Goal: Use online tool/utility: Utilize a website feature to perform a specific function

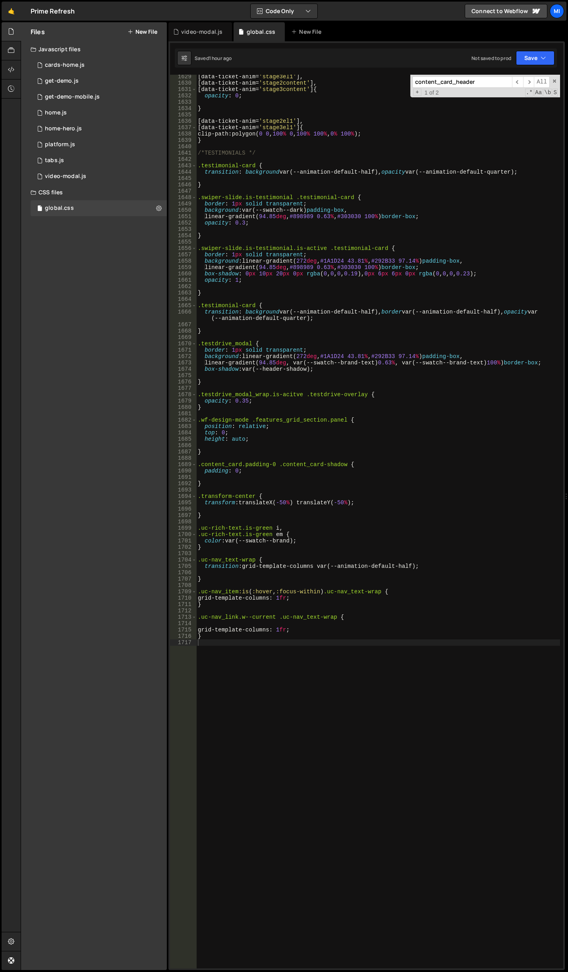
scroll to position [10610, 0]
drag, startPoint x: 21, startPoint y: 143, endPoint x: 4, endPoint y: 143, distance: 16.7
click at [21, 143] on div "0 cards-home.js 0 0 get-demo.js 0 0 get-demo-mobile.js 0 0 home.js 0" at bounding box center [94, 120] width 146 height 127
click at [292, 666] on div "[ data-ticket-anim = ' stage3el1 ' ], [ data-ticket-anim = ' stage2content ' ],…" at bounding box center [378, 526] width 364 height 906
click at [316, 622] on div "[ data-ticket-anim = ' stage3el1 ' ], [ data-ticket-anim = ' stage2content ' ],…" at bounding box center [378, 526] width 364 height 906
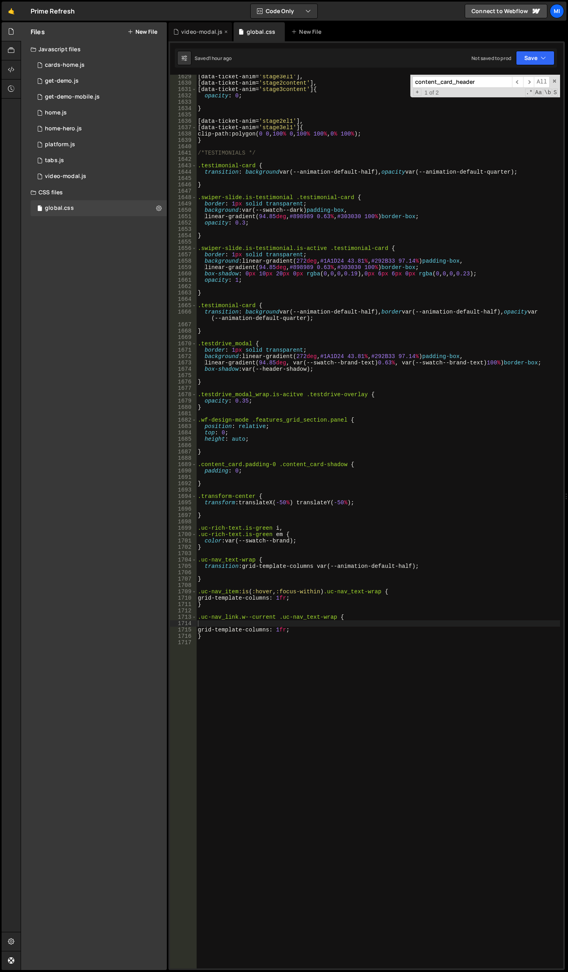
click at [191, 32] on div "video-modal.js" at bounding box center [201, 32] width 41 height 8
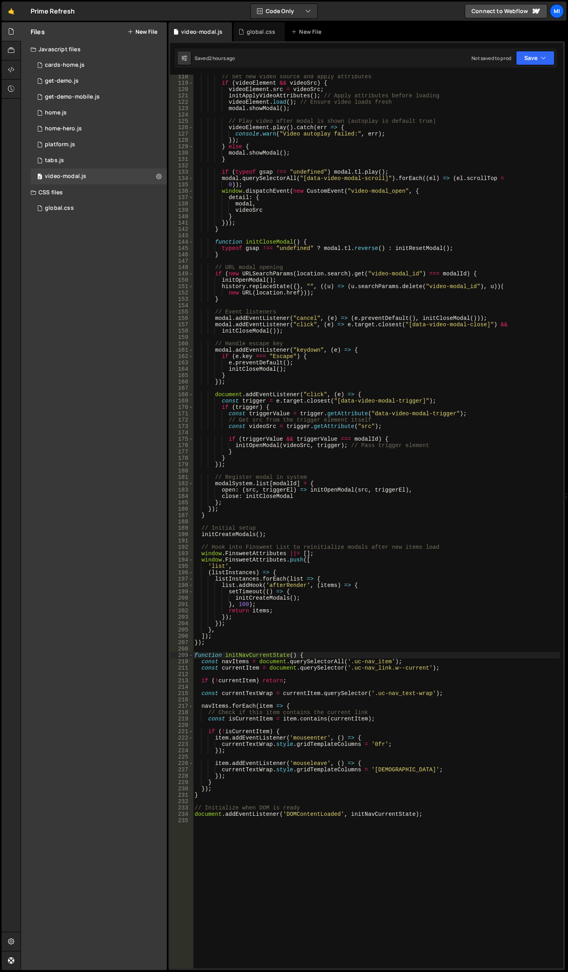
type textarea "const videoSrc = trigger.getAttribute("src");"
click at [387, 428] on div "// Set new video source and apply attributes if ( videoElement && videoSrc ) { …" at bounding box center [376, 526] width 367 height 906
click at [253, 25] on div "global.css" at bounding box center [259, 31] width 51 height 19
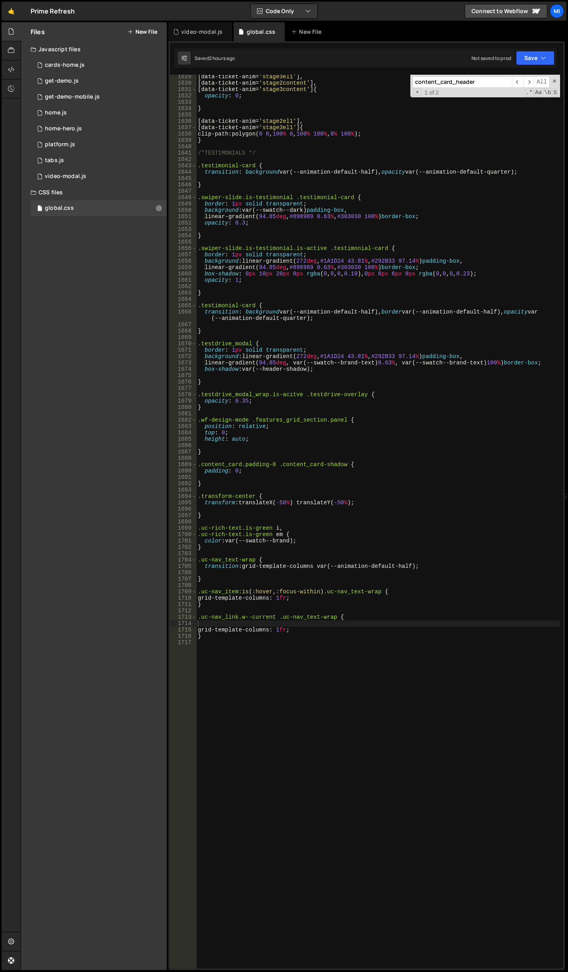
type textarea "}"
click at [398, 333] on div "[ data-ticket-anim = ' stage3el1 ' ], [ data-ticket-anim = ' stage2content ' ],…" at bounding box center [378, 526] width 364 height 906
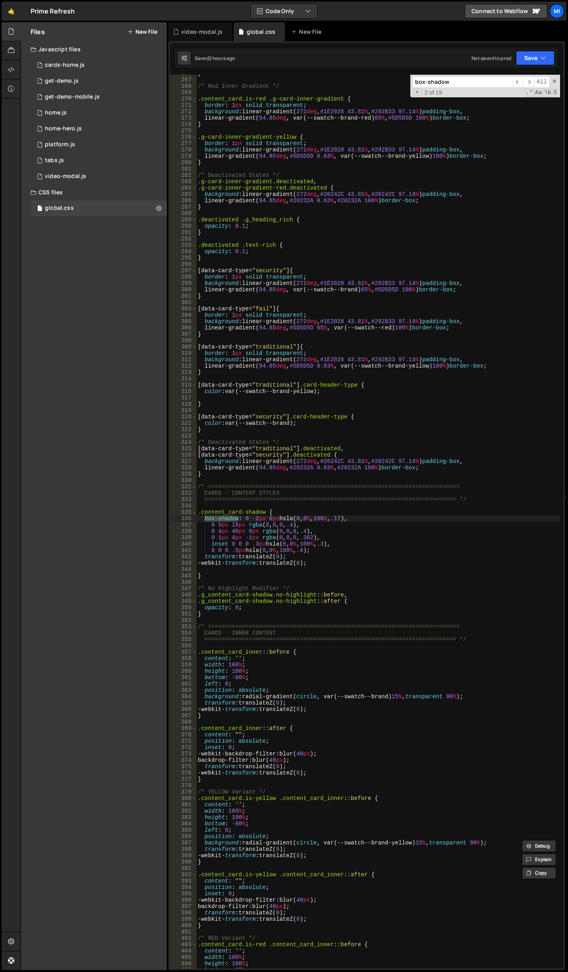
scroll to position [2579, 0]
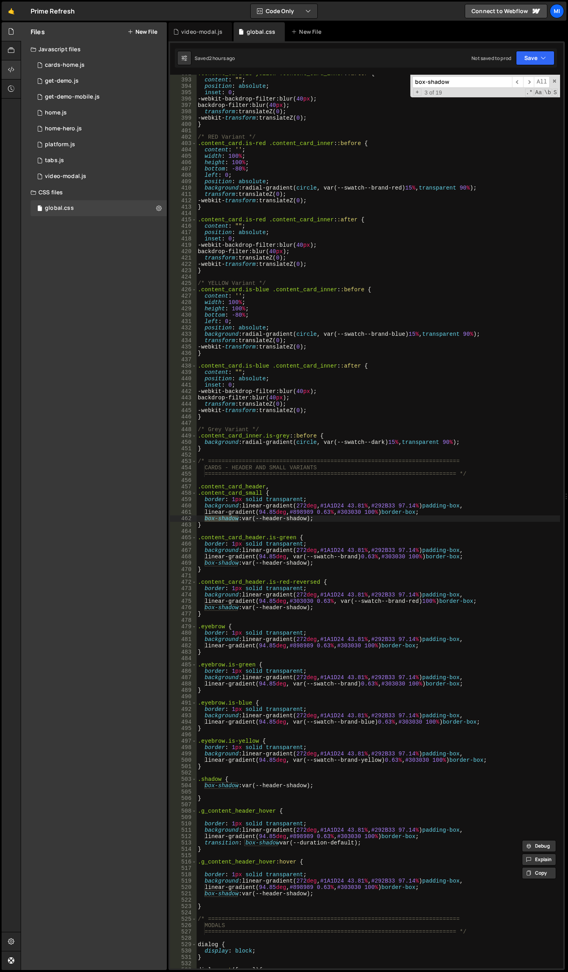
type input "box-shadow"
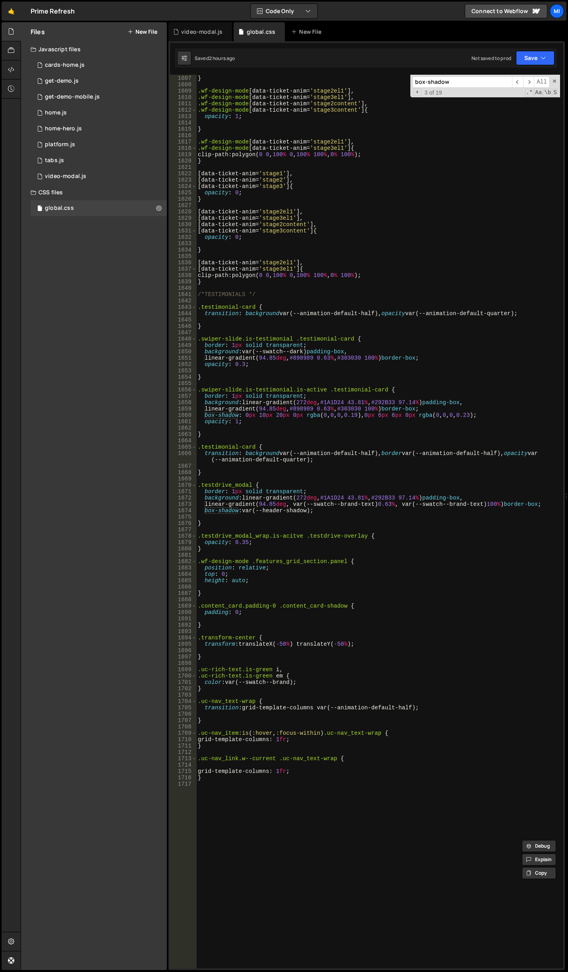
scroll to position [10730, 0]
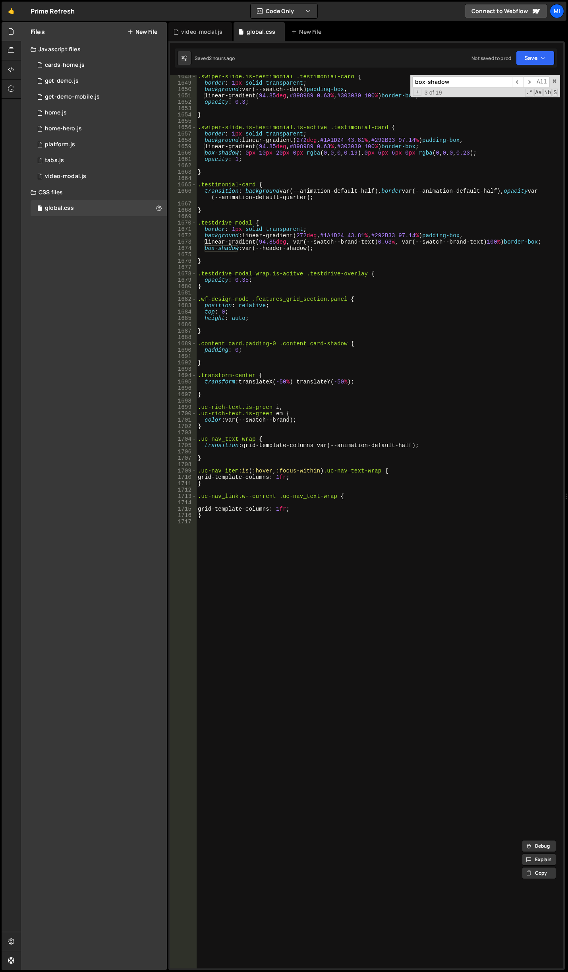
click at [315, 710] on div ".swiper-slide.is-testimonial .testimonial-card { border : 1 px solid transparen…" at bounding box center [378, 526] width 364 height 906
paste textarea "uc-nav_item"
type textarea ".uc-nav_item {}"
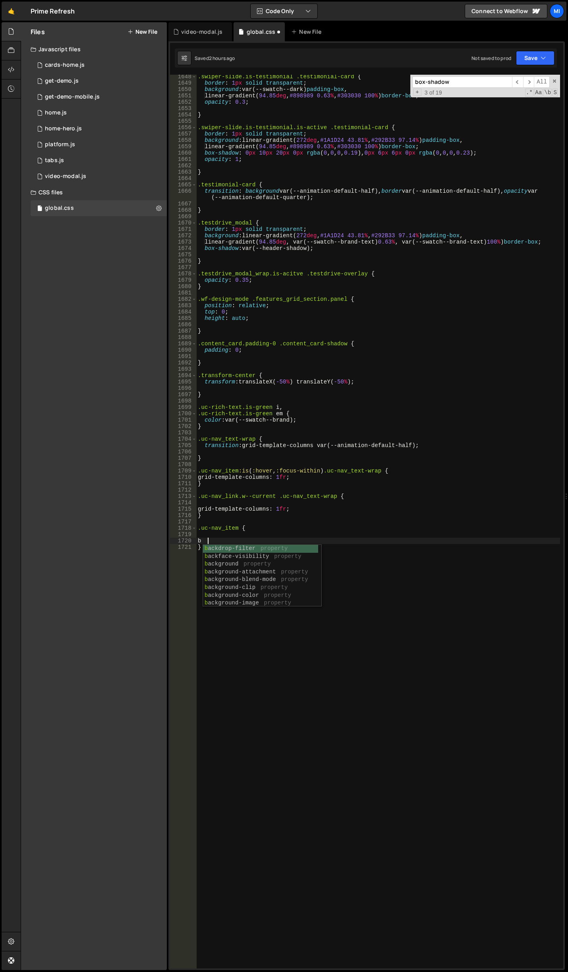
scroll to position [0, 0]
type textarea "b"
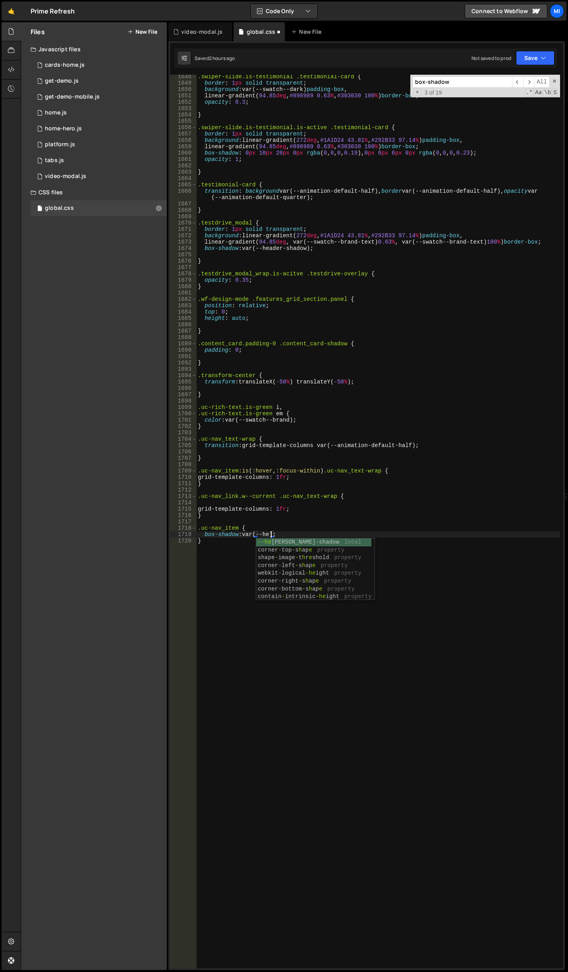
scroll to position [0, 6]
type textarea "box-shadow: var(--header-shadow);"
drag, startPoint x: 321, startPoint y: 534, endPoint x: 183, endPoint y: 532, distance: 138.3
click at [183, 532] on div "box-shadow: var(--header-shadow); 1648 1649 1650 1651 1652 1653 1654 1655 1656 …" at bounding box center [366, 521] width 393 height 893
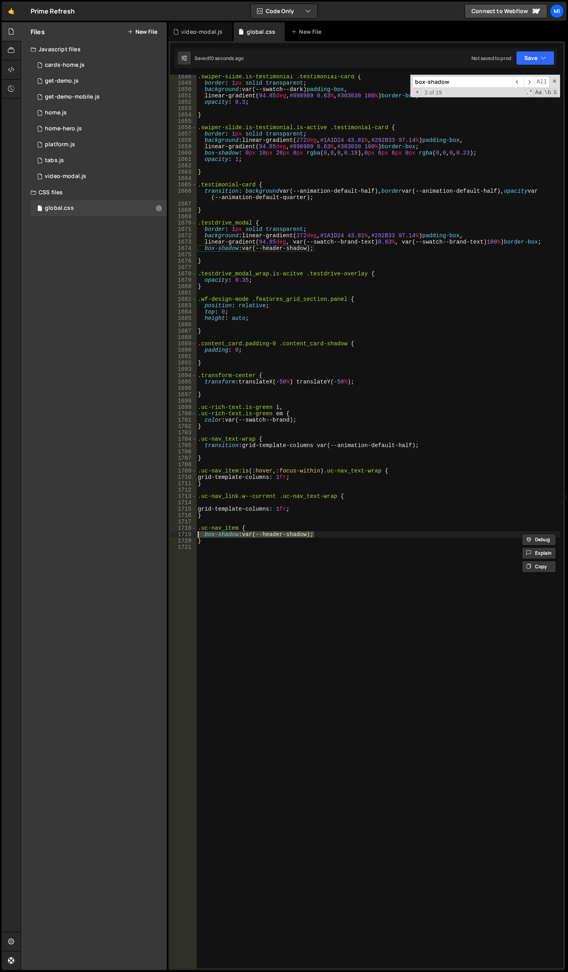
scroll to position [0, 0]
click at [311, 501] on div ".swiper-slide.is-testimonial .testimonial-card { border : 1 px solid transparen…" at bounding box center [378, 526] width 364 height 906
click at [250, 524] on div ".swiper-slide.is-testimonial .testimonial-card { border : 1 px solid transparen…" at bounding box center [378, 526] width 364 height 906
type textarea ".uc-nav_item {"
click at [251, 529] on div ".swiper-slide.is-testimonial .testimonial-card { border : 1 px solid transparen…" at bounding box center [378, 526] width 364 height 906
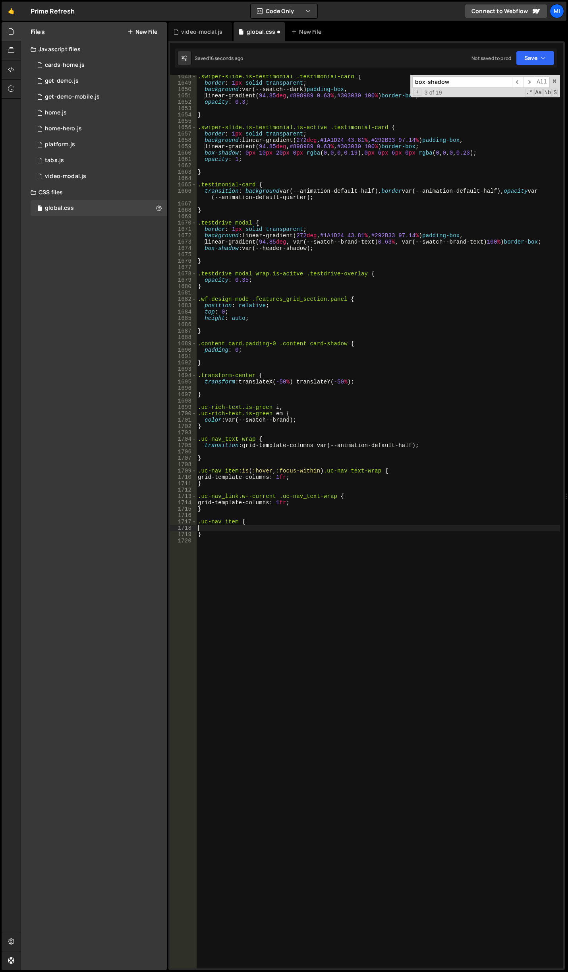
paste textarea "box-shadow: var(--header-shadow);"
drag, startPoint x: 273, startPoint y: 497, endPoint x: 195, endPoint y: 498, distance: 78.7
click at [195, 498] on div "box-shadow: var(--header-shadow); 1648 1649 1650 1651 1652 1653 1654 1655 1656 …" at bounding box center [366, 521] width 393 height 893
click at [198, 523] on div ".swiper-slide.is-testimonial .testimonial-card { border : 1 px solid transparen…" at bounding box center [378, 526] width 364 height 906
paste textarea ".uc-nav_link.w--current"
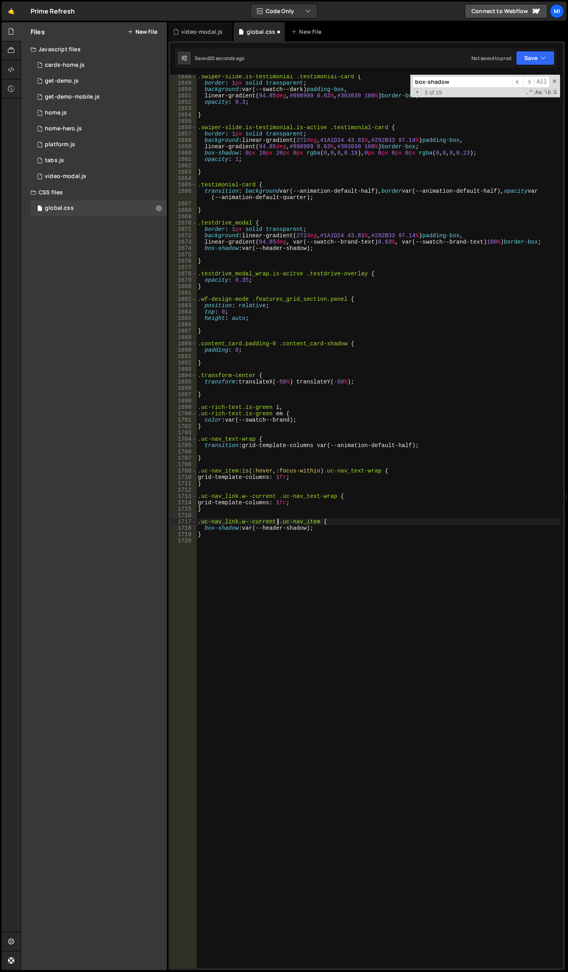
scroll to position [0, 6]
type textarea ".uc-nav_link.w--current .uc-nav_item {"
click at [283, 539] on div ".swiper-slide.is-testimonial .testimonial-card { border : 1 px solid transparen…" at bounding box center [378, 526] width 364 height 906
click at [284, 536] on div ".swiper-slide.is-testimonial .testimonial-card { border : 1 px solid transparen…" at bounding box center [378, 526] width 364 height 906
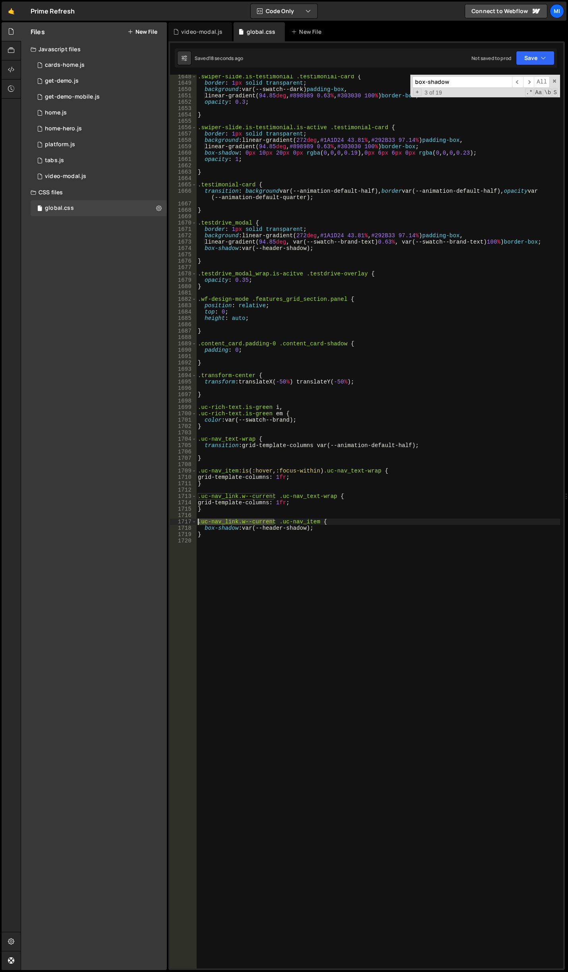
drag, startPoint x: 274, startPoint y: 523, endPoint x: 101, endPoint y: 519, distance: 172.9
click at [101, 519] on div "Files New File Javascript files 0 cards-home.js 0 0 get-demo.js 0 0 get-demo-mo…" at bounding box center [294, 496] width 547 height 948
type textarea ".uc-nav_item {"
click at [187, 28] on div "video-modal.js" at bounding box center [201, 32] width 41 height 8
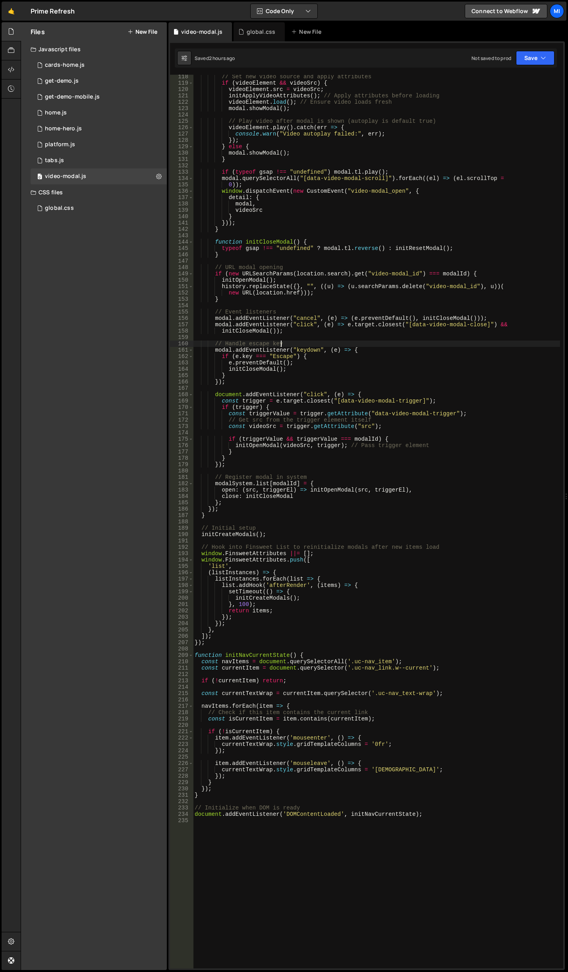
click at [370, 341] on div "// Set new video source and apply attributes if ( videoElement && videoSrc ) { …" at bounding box center [376, 526] width 367 height 906
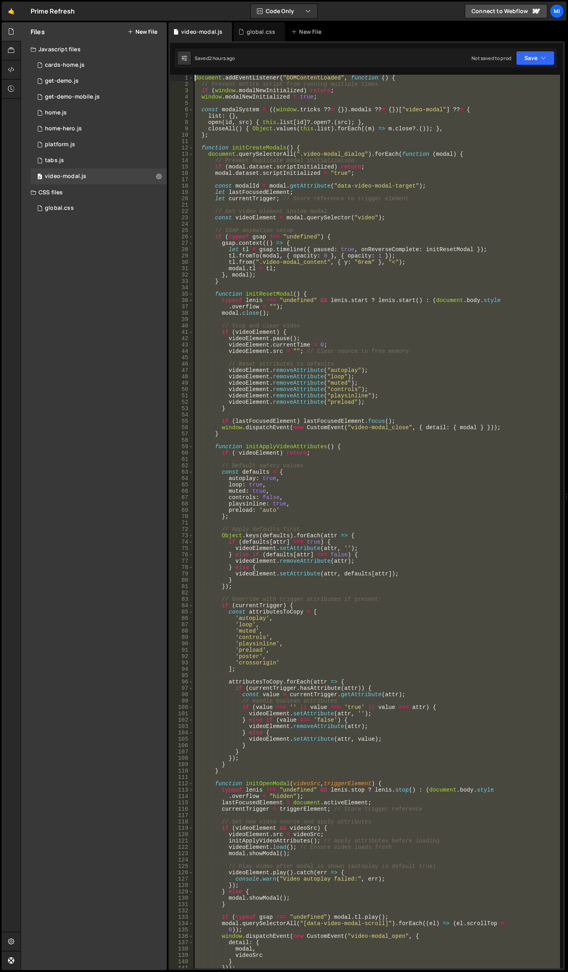
drag, startPoint x: 208, startPoint y: 646, endPoint x: 201, endPoint y: 6, distance: 640.0
click at [93, 0] on div "Hold on a sec... Are you certain you wish to leave this page? Any changes you'v…" at bounding box center [284, 486] width 568 height 972
type textarea "document.addEventListener("DOMContentLoaded", function () { // Prevent entire s…"
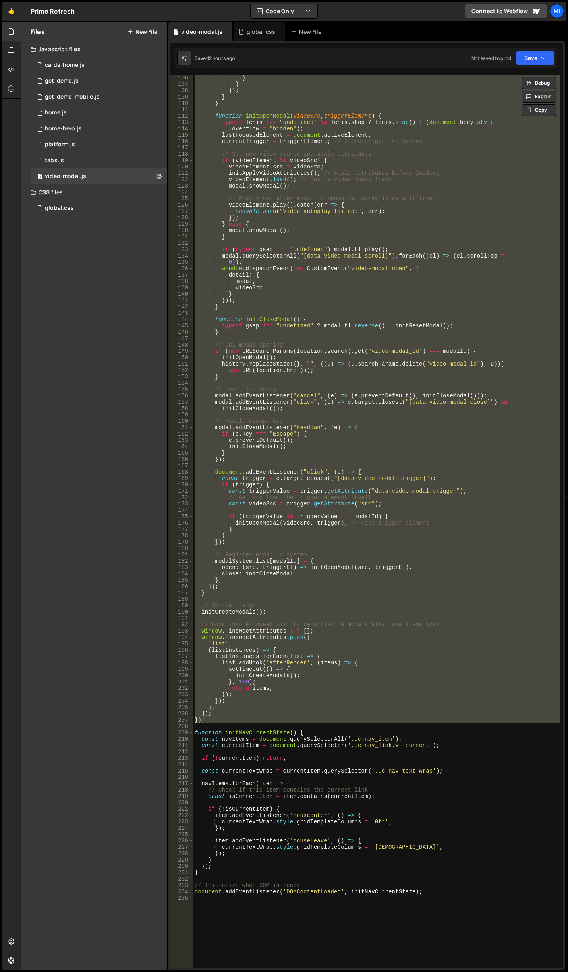
scroll to position [691, 0]
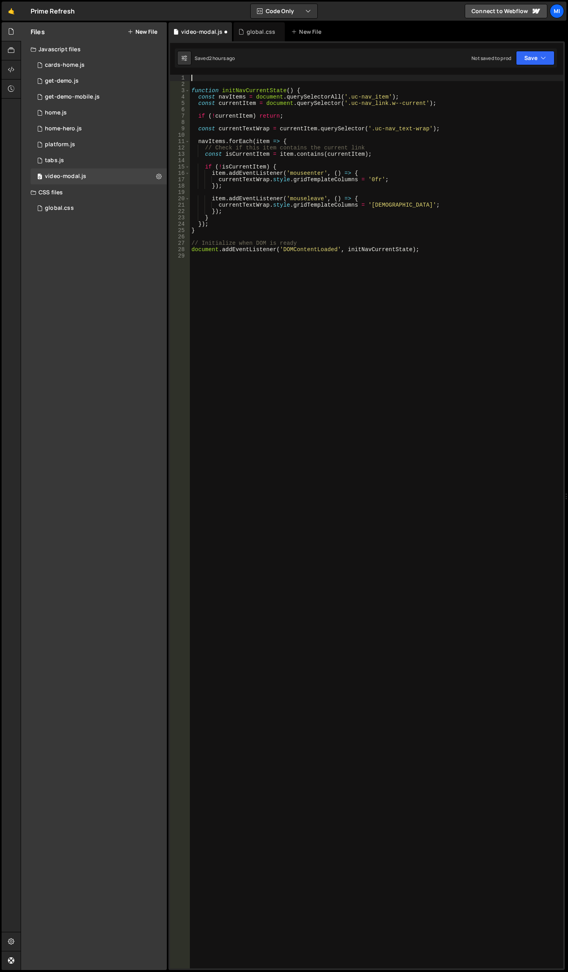
click at [240, 76] on div "function initNavCurrentState ( ) { const navItems = document . querySelectorAll…" at bounding box center [376, 528] width 373 height 906
paste textarea "});"
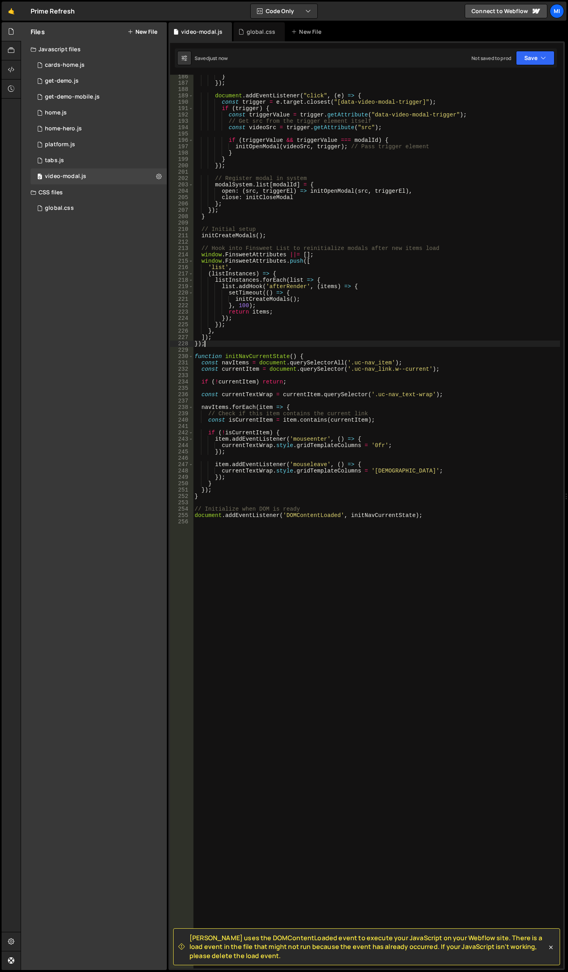
scroll to position [1177, 0]
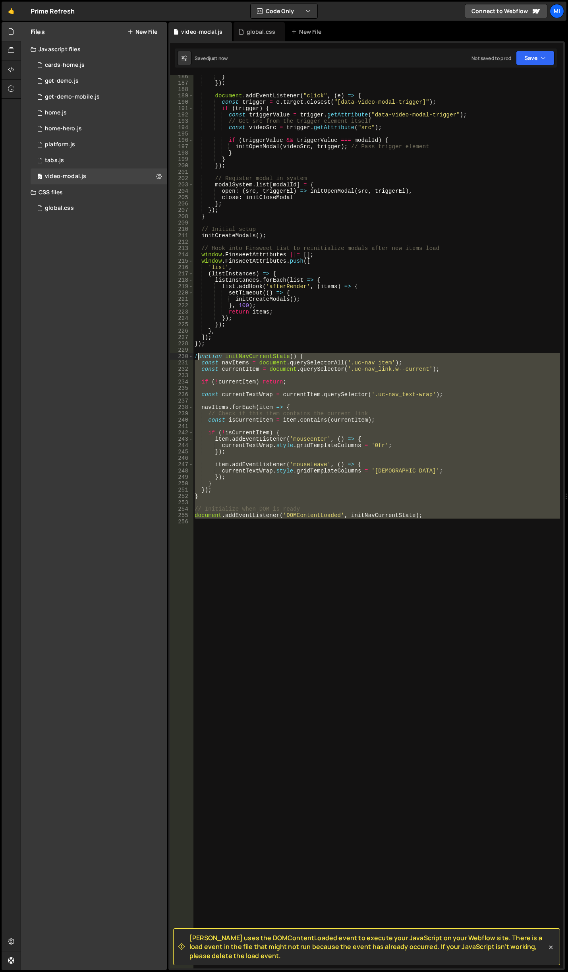
drag, startPoint x: 436, startPoint y: 574, endPoint x: 197, endPoint y: 354, distance: 325.6
click at [197, 354] on div "} }) ; document . addEventListener ( "click" , ( e ) => { const trigger = e . t…" at bounding box center [376, 526] width 367 height 906
type textarea "f"
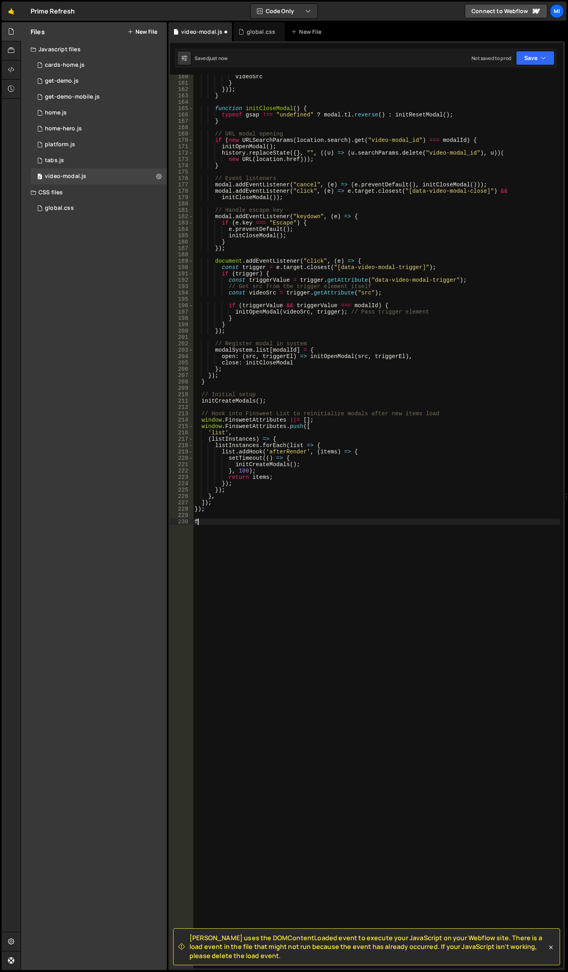
scroll to position [1012, 0]
drag, startPoint x: 220, startPoint y: 527, endPoint x: 149, endPoint y: 520, distance: 71.4
click at [149, 520] on div "Files New File Javascript files 0 cards-home.js 0 0 get-demo.js 0 0 get-demo-mo…" at bounding box center [294, 496] width 547 height 948
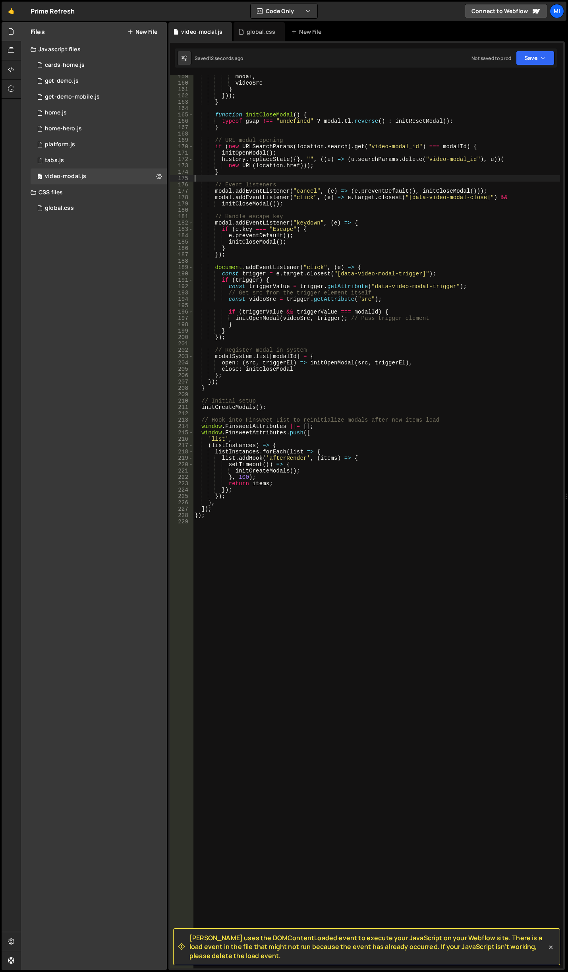
click at [387, 181] on div "modal , videoSrc } })) ; } function initCloseModal ( ) { typeof gsap !== "undef…" at bounding box center [376, 526] width 367 height 906
click at [306, 275] on div "modal , videoSrc } })) ; } function initCloseModal ( ) { typeof gsap !== "undef…" at bounding box center [376, 526] width 367 height 906
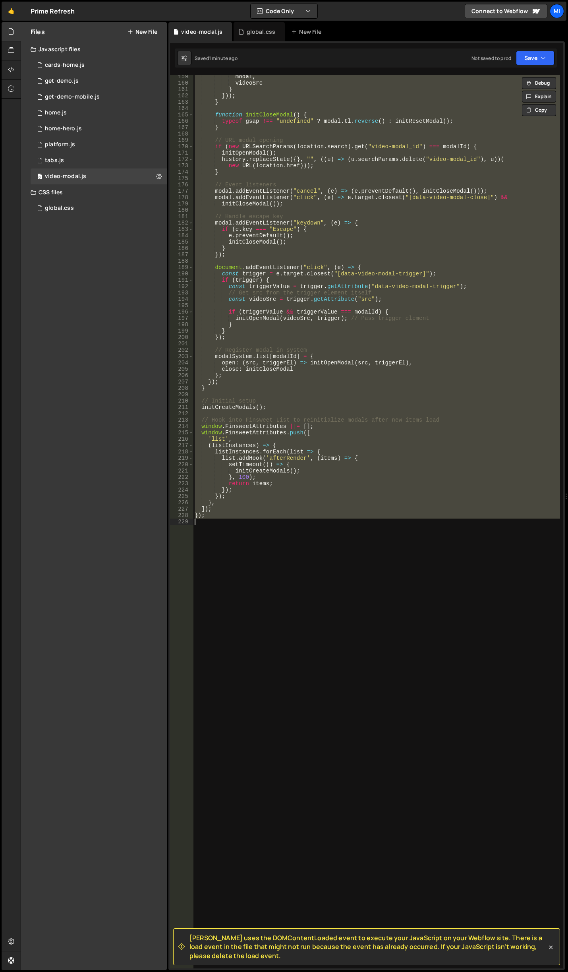
paste textarea
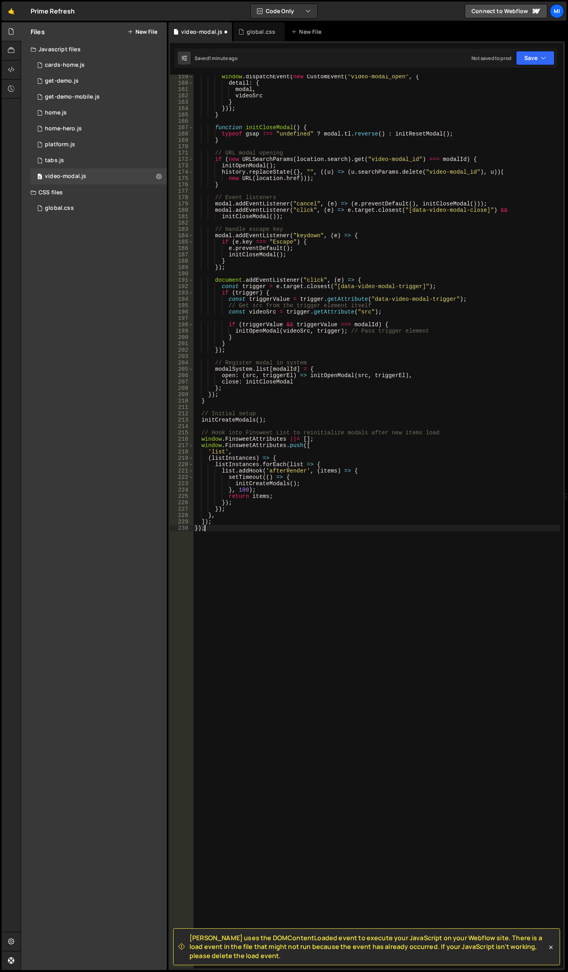
type textarea "});"
click at [376, 354] on div "window . dispatchEvent ( new CustomEvent ( "video-modal_open" , { detail : { mo…" at bounding box center [376, 526] width 367 height 906
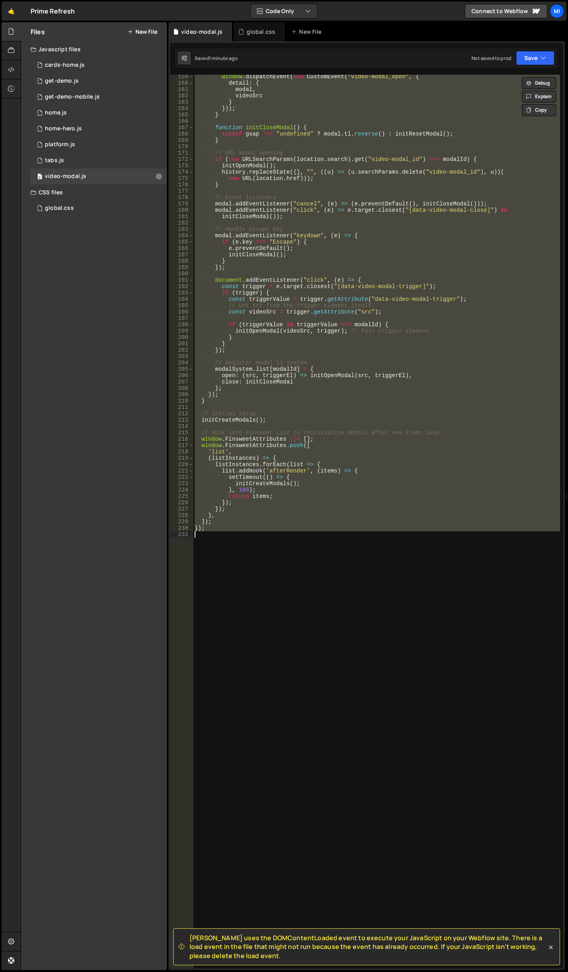
paste textarea
type textarea "});"
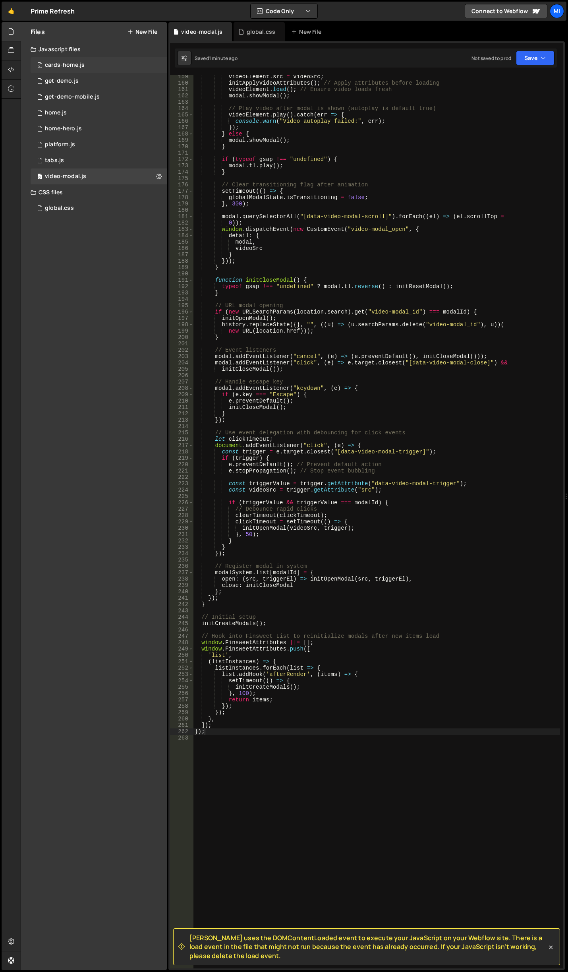
click at [89, 68] on div "0 cards-home.js 0" at bounding box center [99, 65] width 136 height 16
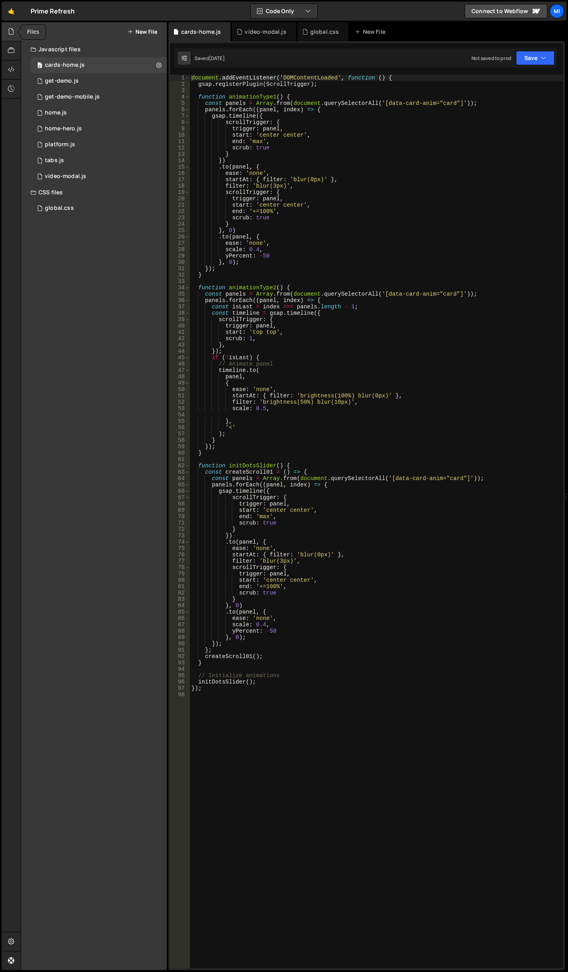
click at [9, 34] on icon at bounding box center [11, 31] width 6 height 9
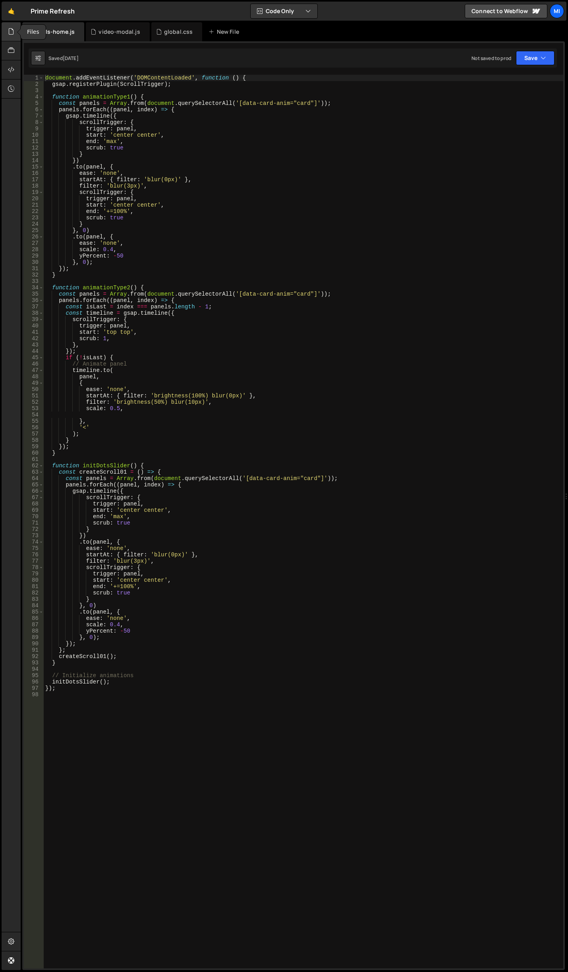
click at [6, 35] on div at bounding box center [11, 31] width 19 height 19
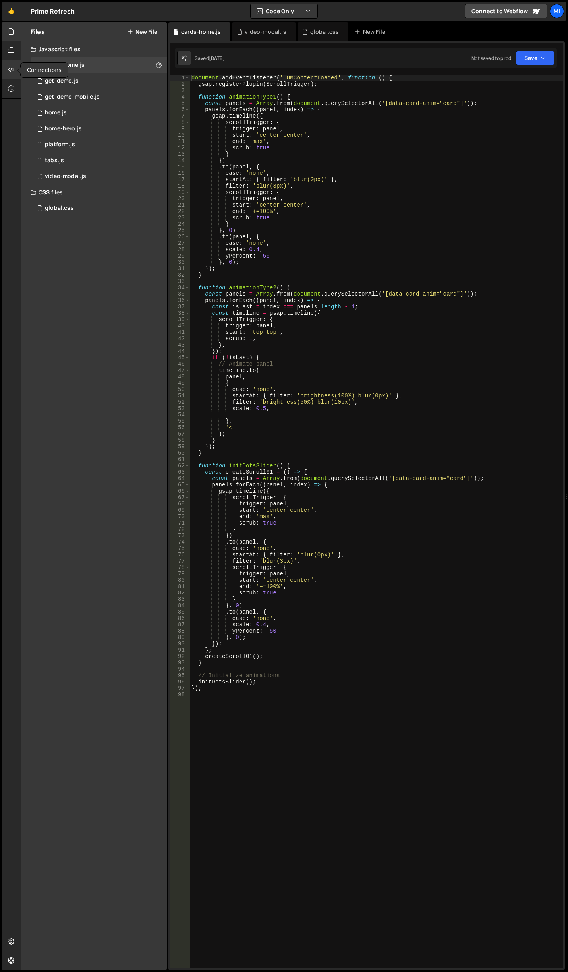
click at [14, 70] on icon at bounding box center [11, 69] width 6 height 9
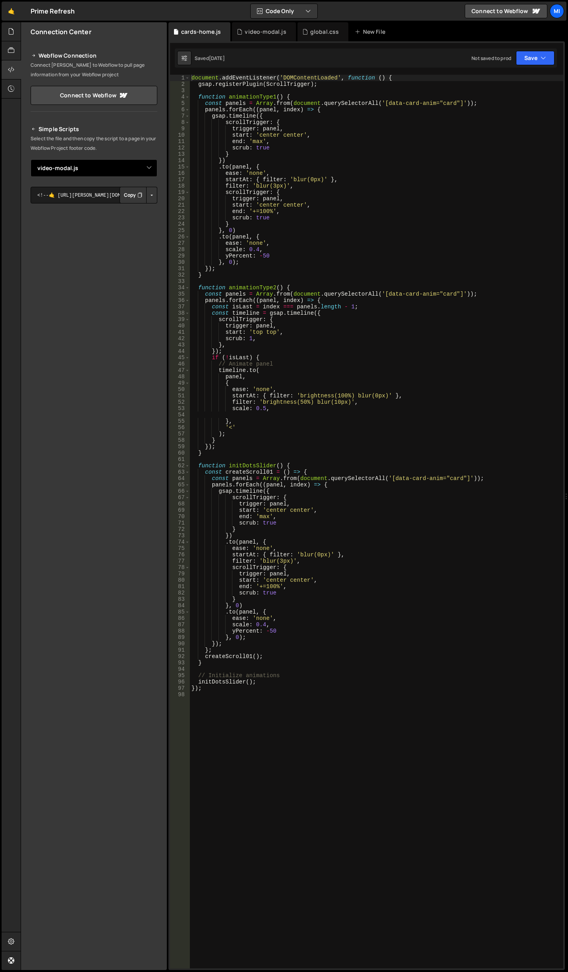
click at [128, 173] on select "Select File cards-home.js get-demo.js get-demo-mobile.js home.js home-hero.js p…" at bounding box center [94, 167] width 127 height 17
select select "47432"
click at [31, 159] on select "Select File cards-home.js get-demo.js get-demo-mobile.js home.js home-hero.js p…" at bounding box center [94, 167] width 127 height 17
click at [153, 196] on button "Button group with nested dropdown" at bounding box center [151, 195] width 11 height 17
click at [125, 207] on link "Copy Staging Script" at bounding box center [118, 210] width 78 height 11
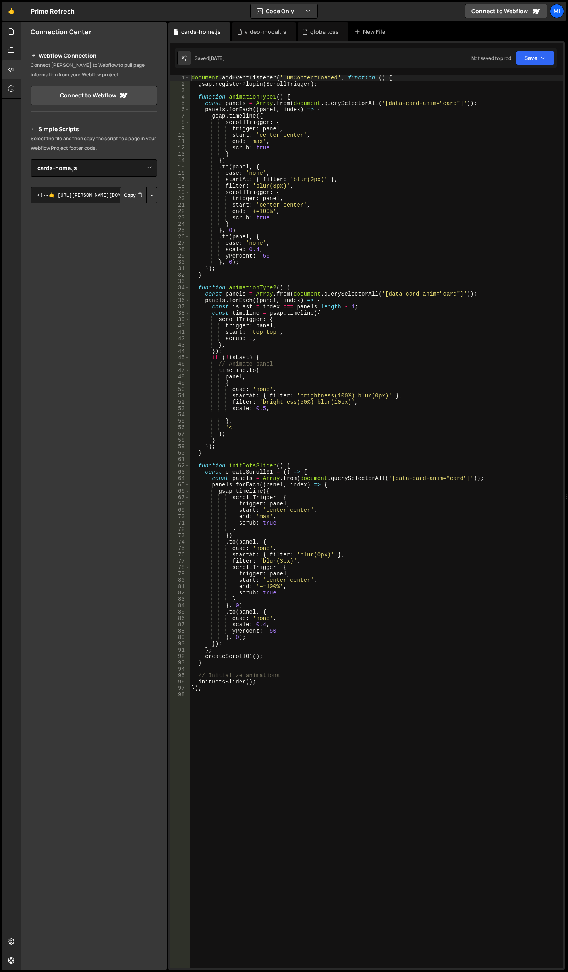
click at [338, 389] on div "document . addEventListener ( 'DOMContentLoaded' , function ( ) { gsap . regist…" at bounding box center [376, 528] width 373 height 906
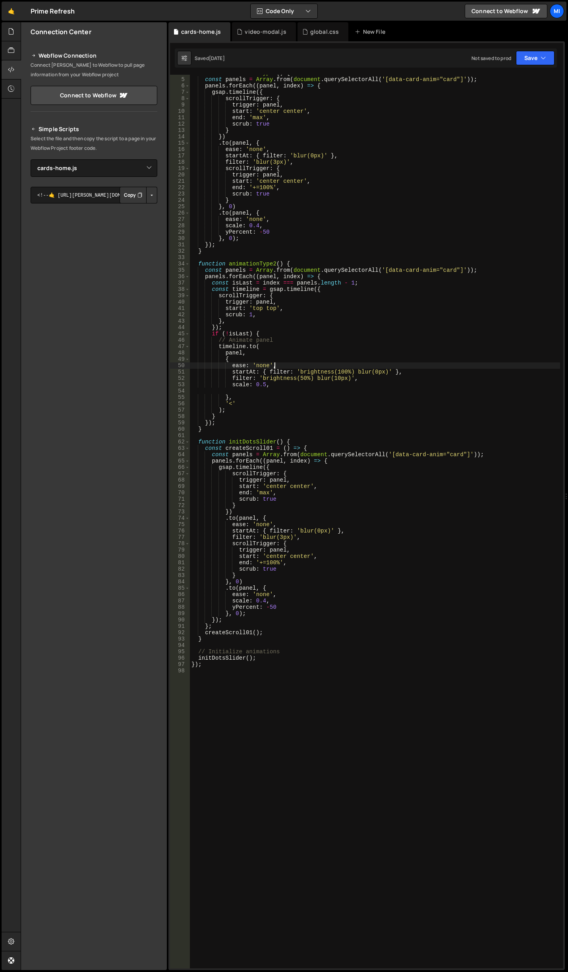
scroll to position [24, 0]
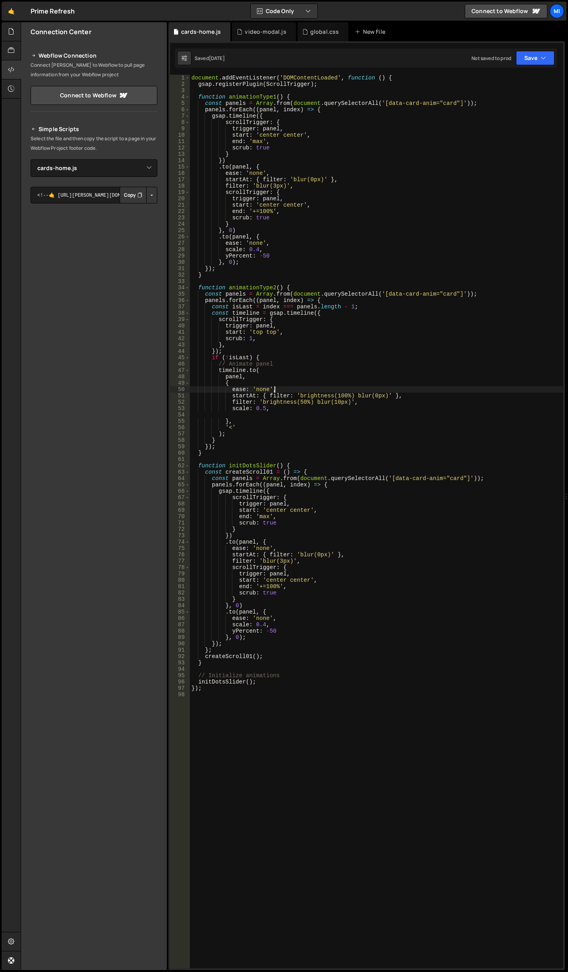
click at [411, 448] on div "document . addEventListener ( 'DOMContentLoaded' , function ( ) { gsap . regist…" at bounding box center [376, 528] width 373 height 906
type textarea "});"
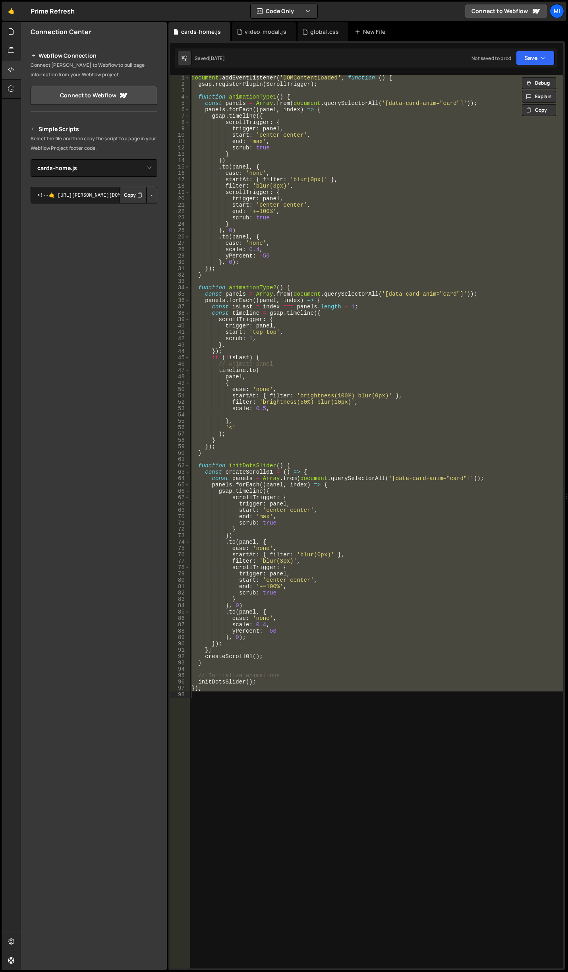
click at [250, 413] on div "document . addEventListener ( 'DOMContentLoaded' , function ( ) { gsap . regist…" at bounding box center [376, 521] width 373 height 893
paste textarea
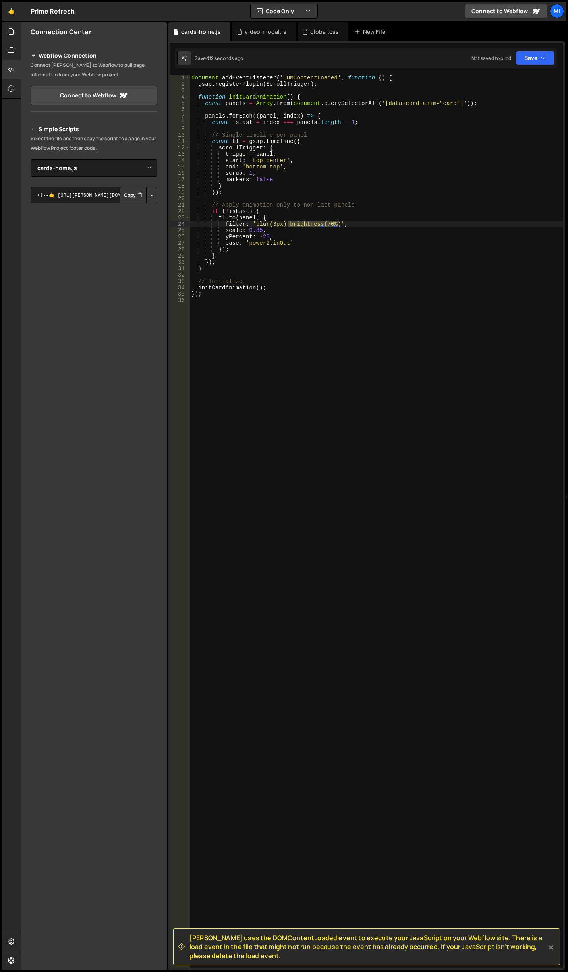
drag, startPoint x: 287, startPoint y: 223, endPoint x: 338, endPoint y: 222, distance: 50.8
click at [338, 222] on div "document . addEventListener ( 'DOMContentLoaded' , function ( ) { gsap . regist…" at bounding box center [376, 528] width 373 height 906
type textarea "filter: 'blur(3px) ',"
click at [255, 36] on div "video-modal.js" at bounding box center [264, 31] width 64 height 19
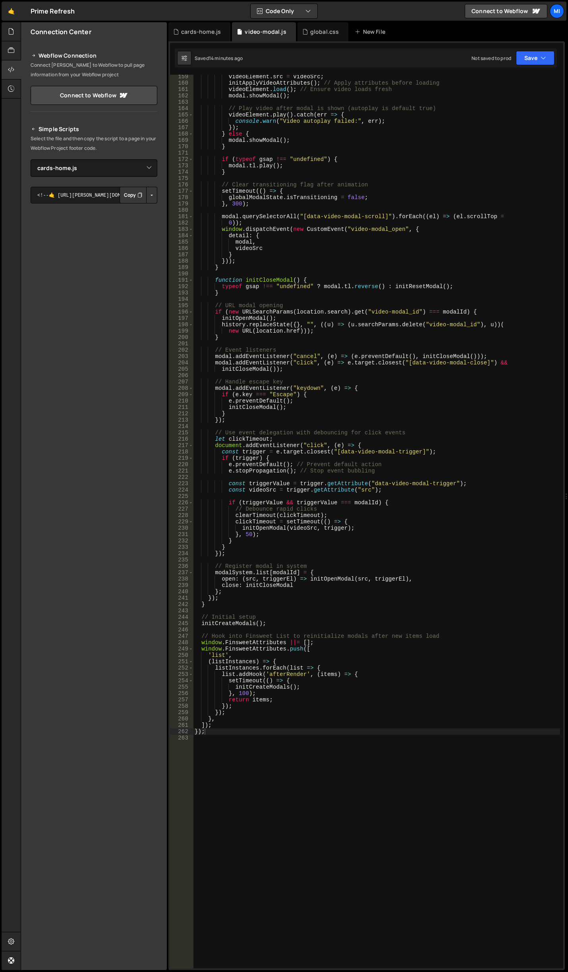
click at [360, 514] on div "videoElement . src = videoSrc ; initApplyVideoAttributes ( ) ; // Apply attribu…" at bounding box center [376, 526] width 367 height 906
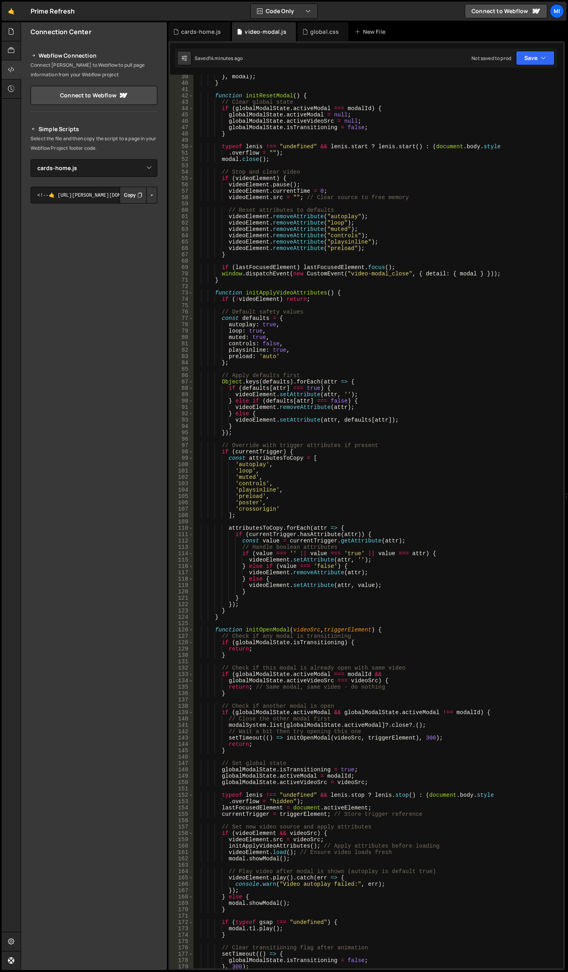
scroll to position [219, 0]
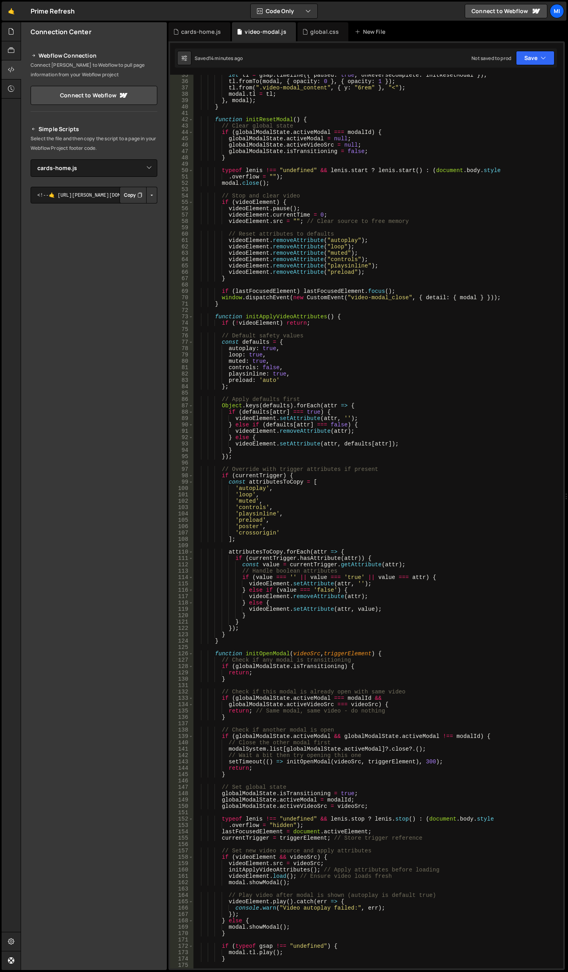
click at [315, 484] on div "let tl = gsap . timeline ({ paused : true , onReverseComplete : initResetModal …" at bounding box center [376, 525] width 367 height 906
click at [265, 508] on div "let tl = gsap . timeline ({ paused : true , onReverseComplete : initResetModal …" at bounding box center [376, 525] width 367 height 906
type textarea "'controls',"
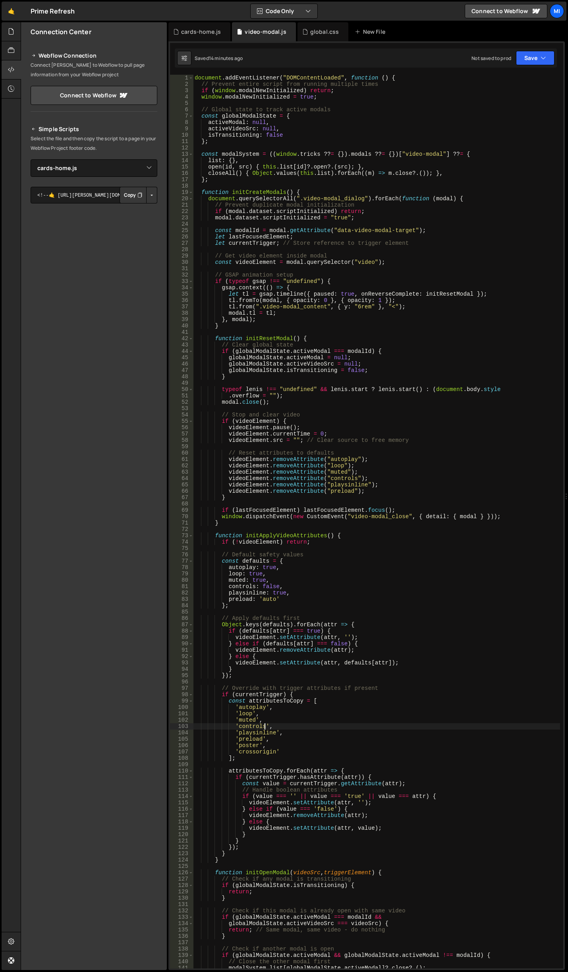
scroll to position [0, 0]
click at [197, 26] on div "cards-home.js" at bounding box center [199, 31] width 62 height 19
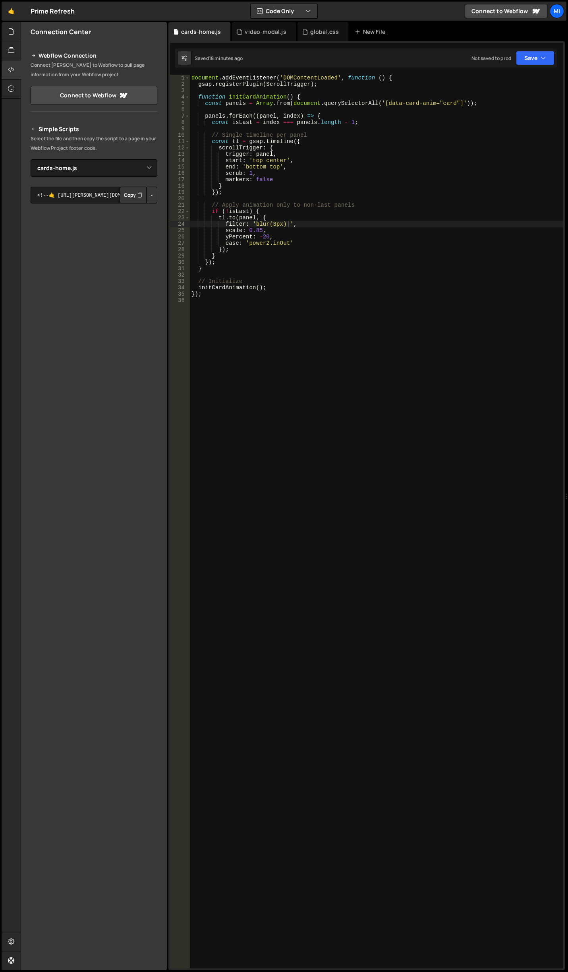
type textarea "scale: 0.85,"
click at [313, 231] on div "document . addEventListener ( 'DOMContentLoaded' , function ( ) { gsap . regist…" at bounding box center [376, 528] width 373 height 906
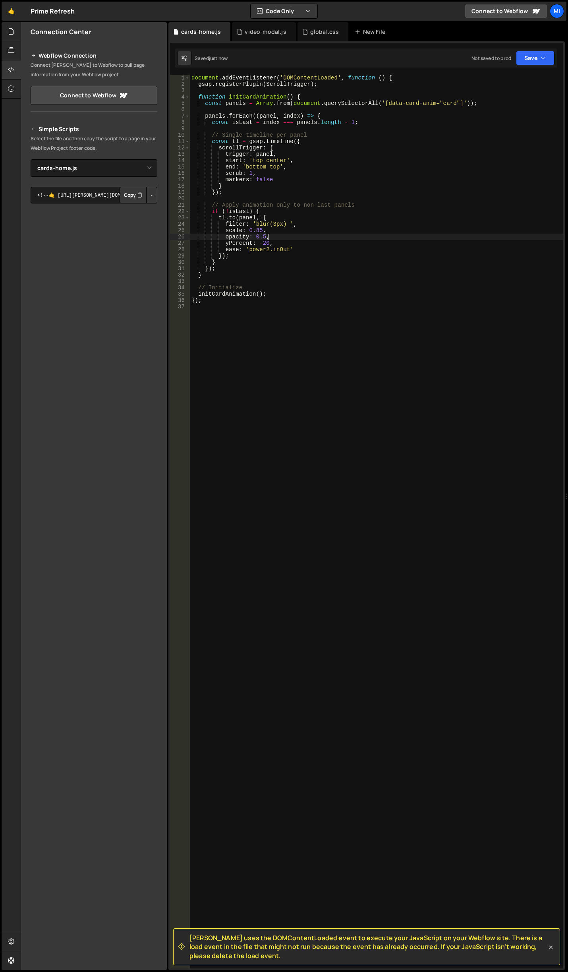
type textarea "opacity: 0.5,"
drag, startPoint x: 224, startPoint y: 237, endPoint x: 302, endPoint y: 234, distance: 77.1
click at [302, 234] on div "document . addEventListener ( 'DOMContentLoaded' , function ( ) { gsap . regist…" at bounding box center [376, 528] width 373 height 906
